Goal: Task Accomplishment & Management: Manage account settings

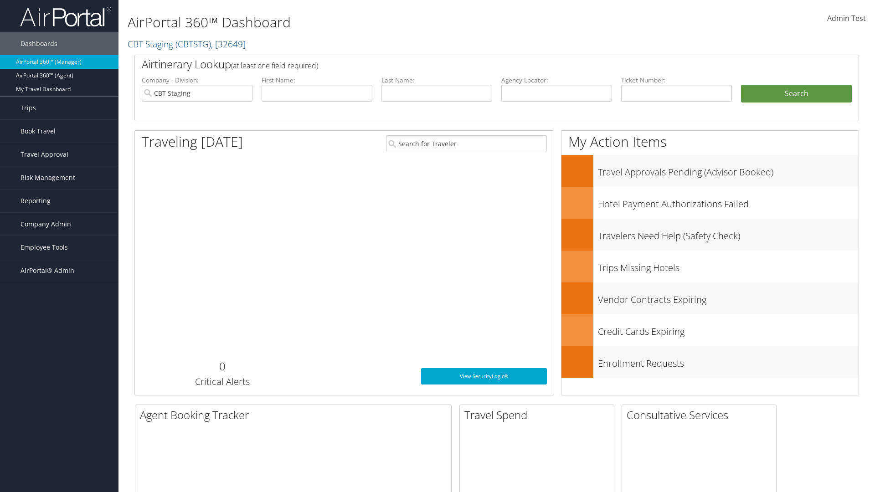
click at [59, 224] on span "Company Admin" at bounding box center [46, 224] width 51 height 23
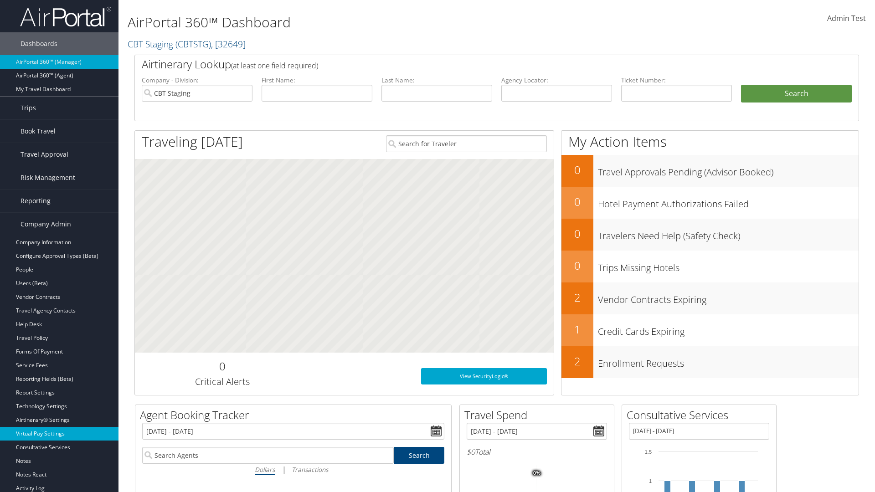
click at [59, 434] on link "Virtual Pay Settings" at bounding box center [59, 434] width 118 height 14
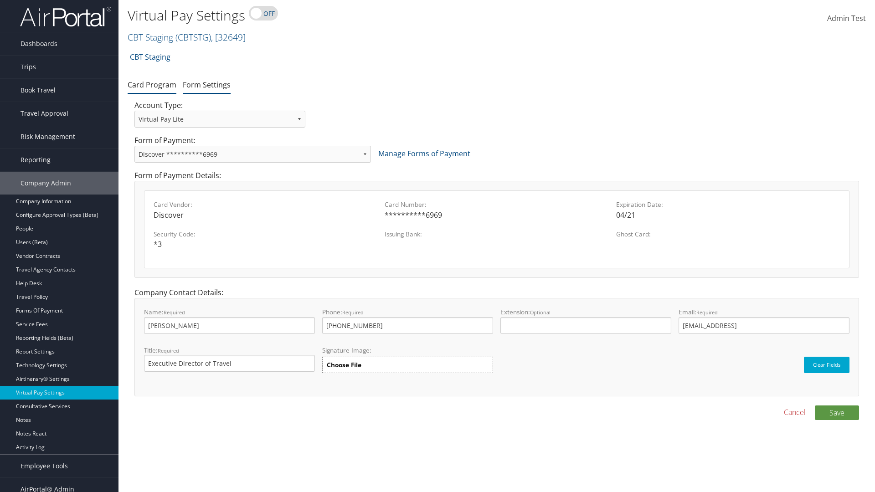
click at [206, 84] on link "Form Settings" at bounding box center [207, 85] width 48 height 10
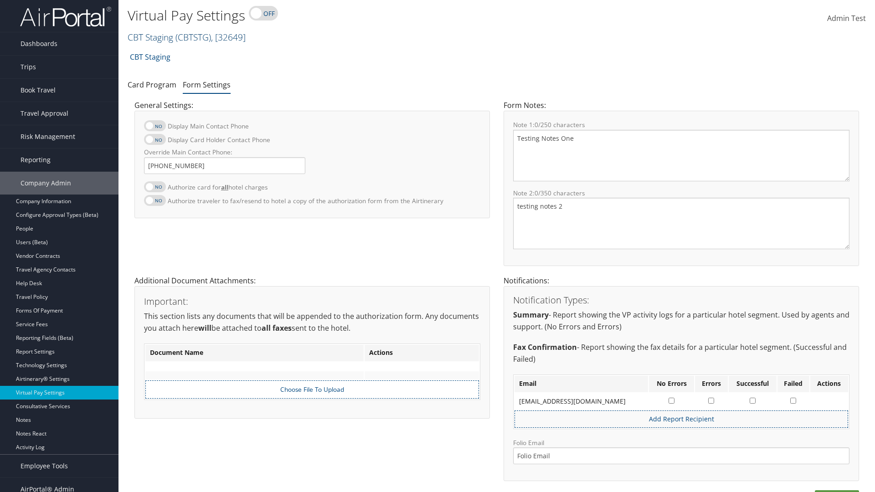
click at [150, 37] on link "CBT Staging ( CBTSTG ) , [ 32649 ]" at bounding box center [187, 37] width 118 height 12
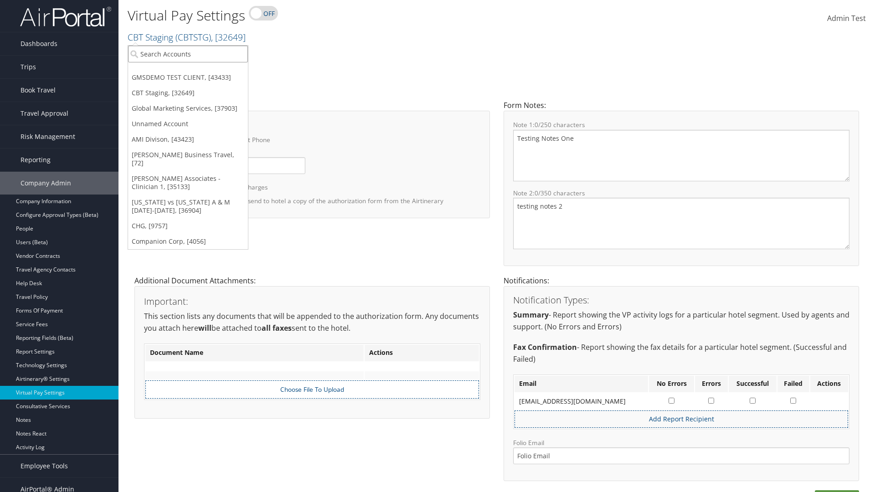
click at [188, 54] on input "search" at bounding box center [188, 54] width 120 height 17
type input "[PERSON_NAME] Business Travel"
click at [200, 71] on div "Christopherson Business Travel (C10001), [72]" at bounding box center [200, 71] width 155 height 8
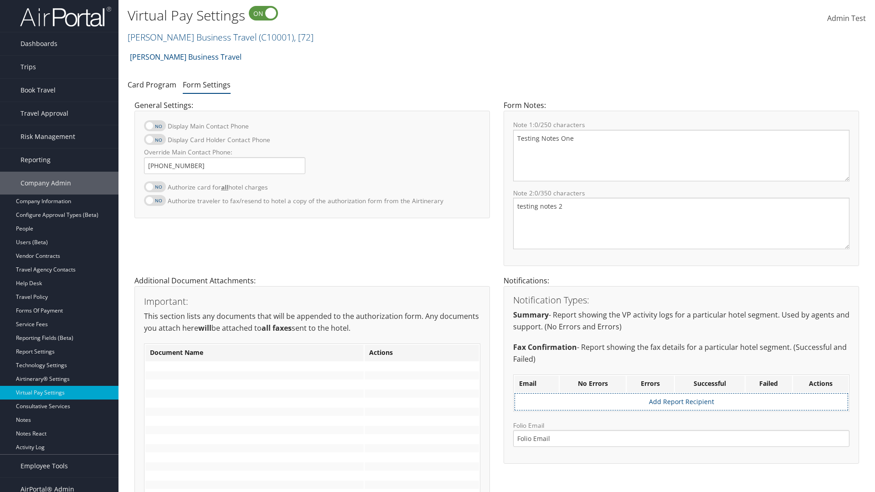
click at [155, 186] on label at bounding box center [155, 186] width 22 height 11
click at [154, 189] on input "Authorize card for all hotel charges" at bounding box center [152, 192] width 6 height 6
checkbox input "true"
click at [155, 139] on label at bounding box center [155, 139] width 22 height 11
click at [154, 141] on input "Display Card Holder Contact Phone" at bounding box center [152, 144] width 6 height 6
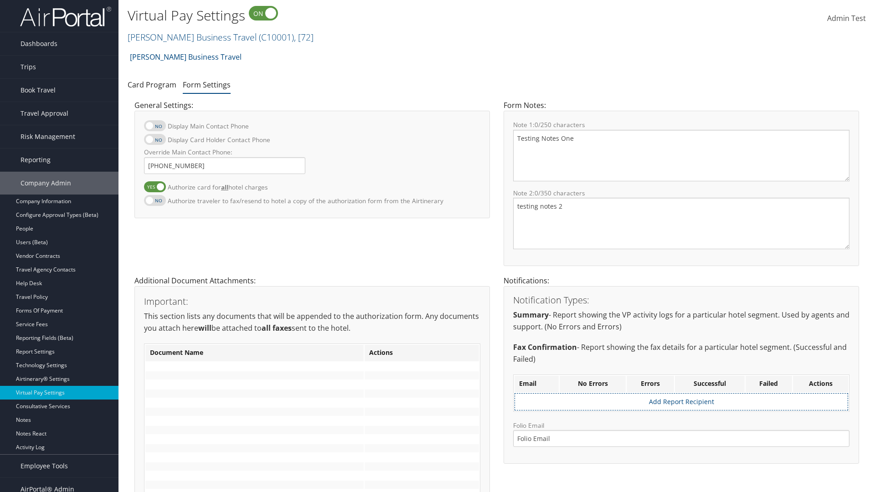
checkbox input "true"
click at [155, 126] on label at bounding box center [155, 125] width 22 height 11
click at [154, 128] on input "Display Main Contact Phone" at bounding box center [152, 131] width 6 height 6
checkbox input "true"
click at [155, 200] on label at bounding box center [155, 200] width 22 height 11
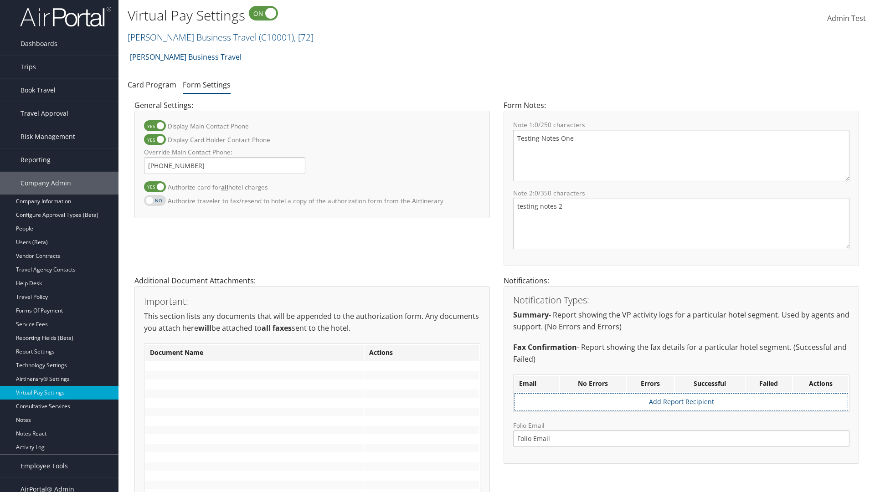
click at [154, 202] on input "Authorize traveler to fax/resend to hotel a copy of the authorization form from…" at bounding box center [152, 205] width 6 height 6
checkbox input "true"
click at [155, 186] on label at bounding box center [155, 186] width 22 height 11
click at [154, 189] on input "Authorize card for all hotel charges" at bounding box center [152, 192] width 6 height 6
checkbox input "false"
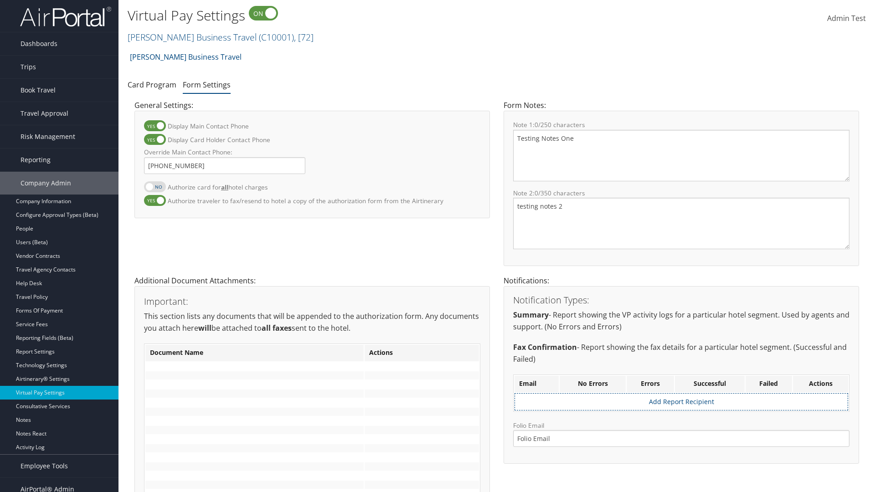
click at [155, 139] on label at bounding box center [155, 139] width 22 height 11
click at [154, 141] on input "Display Card Holder Contact Phone" at bounding box center [152, 144] width 6 height 6
checkbox input "false"
click at [155, 126] on label at bounding box center [155, 125] width 22 height 11
click at [154, 128] on input "Display Main Contact Phone" at bounding box center [152, 131] width 6 height 6
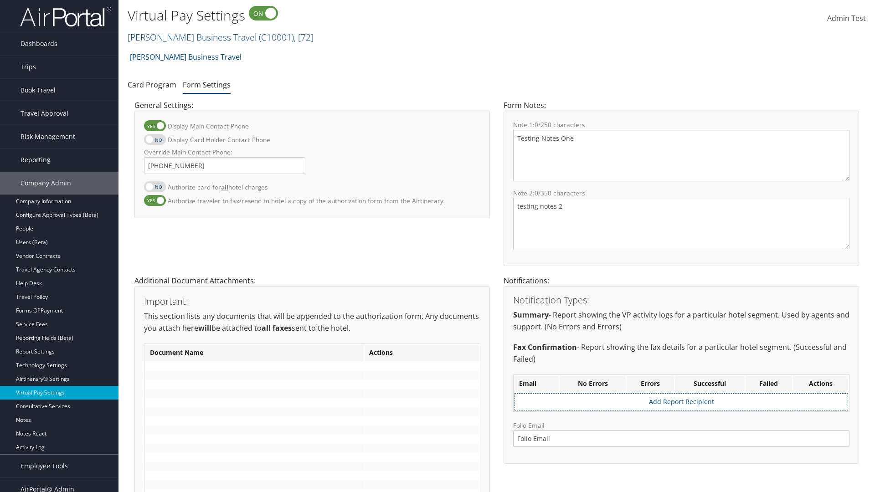
checkbox input "false"
click at [155, 200] on label at bounding box center [155, 200] width 22 height 11
click at [154, 202] on input "Authorize traveler to fax/resend to hotel a copy of the authorization form from…" at bounding box center [152, 205] width 6 height 6
checkbox input "false"
click at [225, 165] on input "Override Main Contact Phone:" at bounding box center [224, 165] width 161 height 17
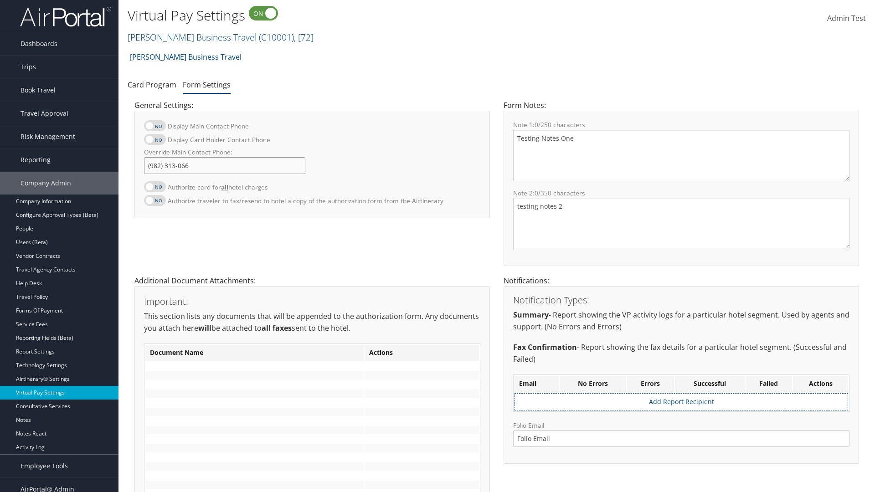
type input "[PHONE_NUMBER]"
click at [681, 155] on textarea "Testing Notes One" at bounding box center [681, 155] width 336 height 51
type textarea "Testing Notes One"
click at [681, 223] on textarea "testing notes 2" at bounding box center [681, 223] width 336 height 51
type textarea "testing notes 2"
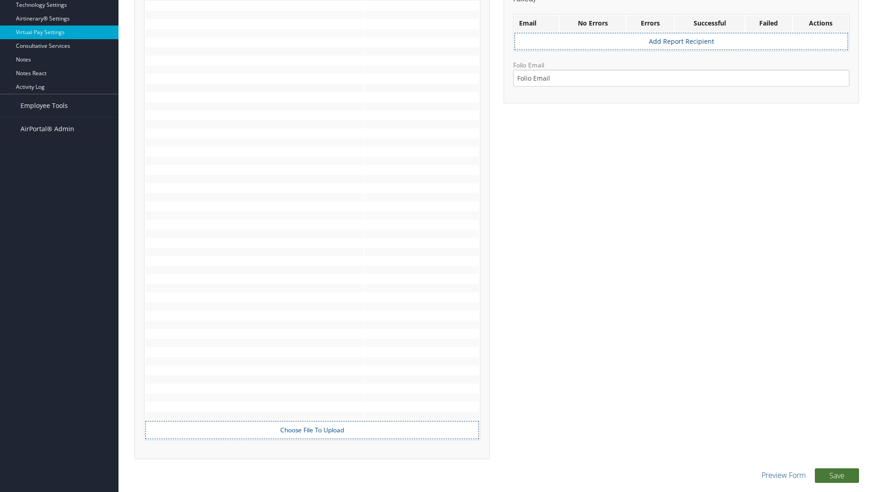
click at [836, 475] on button "Save" at bounding box center [837, 475] width 44 height 15
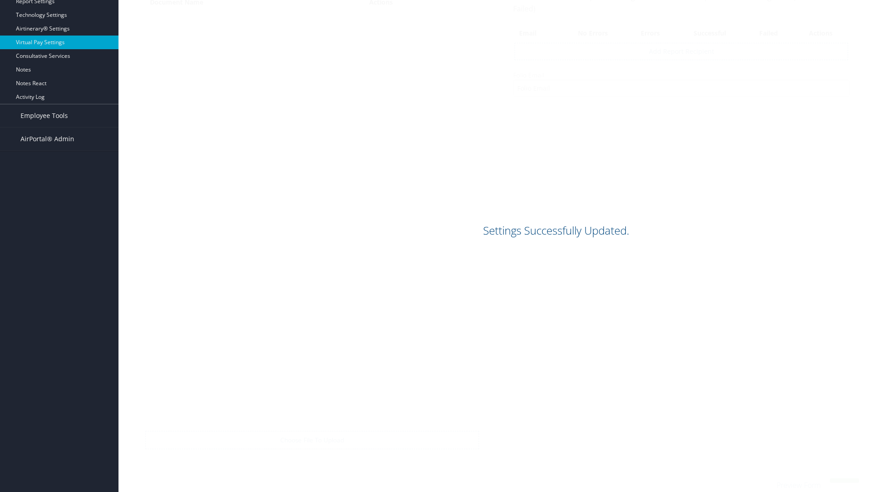
scroll to position [350, 0]
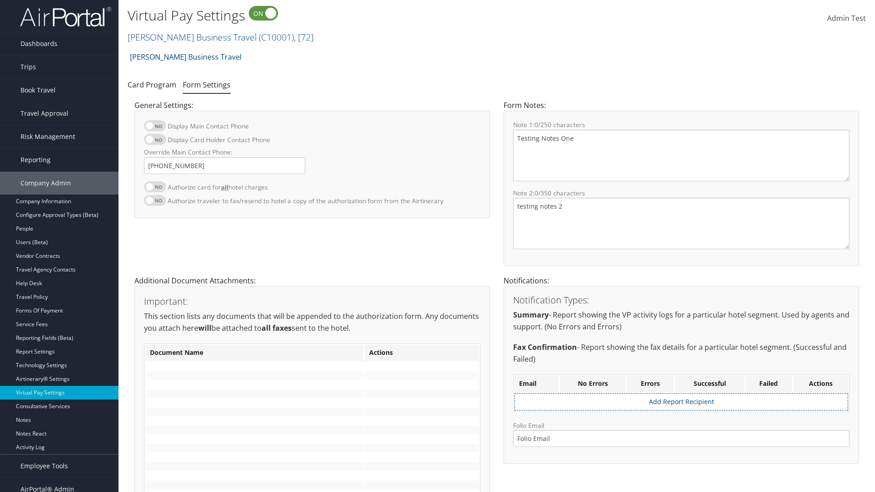
scroll to position [350, 0]
